Goal: Check status: Check status

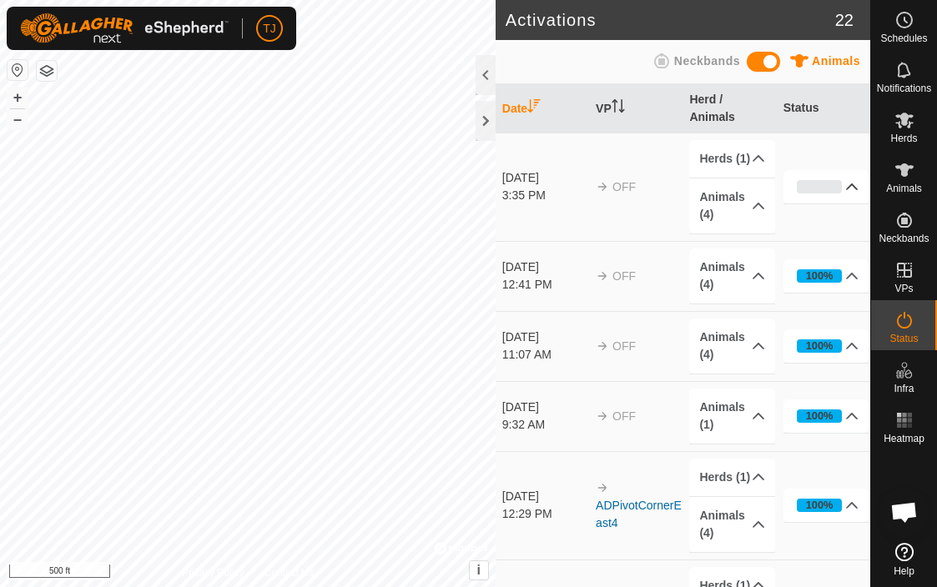
click at [854, 188] on p-accordion-header "0%" at bounding box center [826, 186] width 86 height 33
click at [853, 193] on p-accordion-header "0%" at bounding box center [826, 186] width 86 height 33
